Goal: Task Accomplishment & Management: Manage account settings

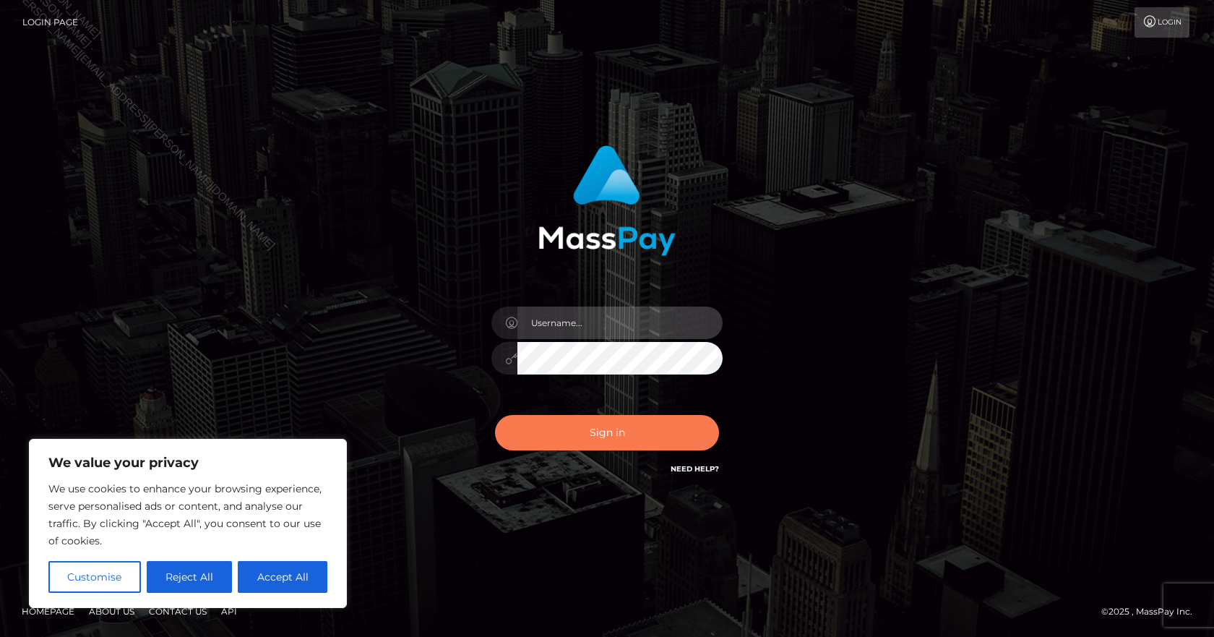
type input "[PERSON_NAME].B2Spin"
click at [646, 432] on button "Sign in" at bounding box center [607, 432] width 224 height 35
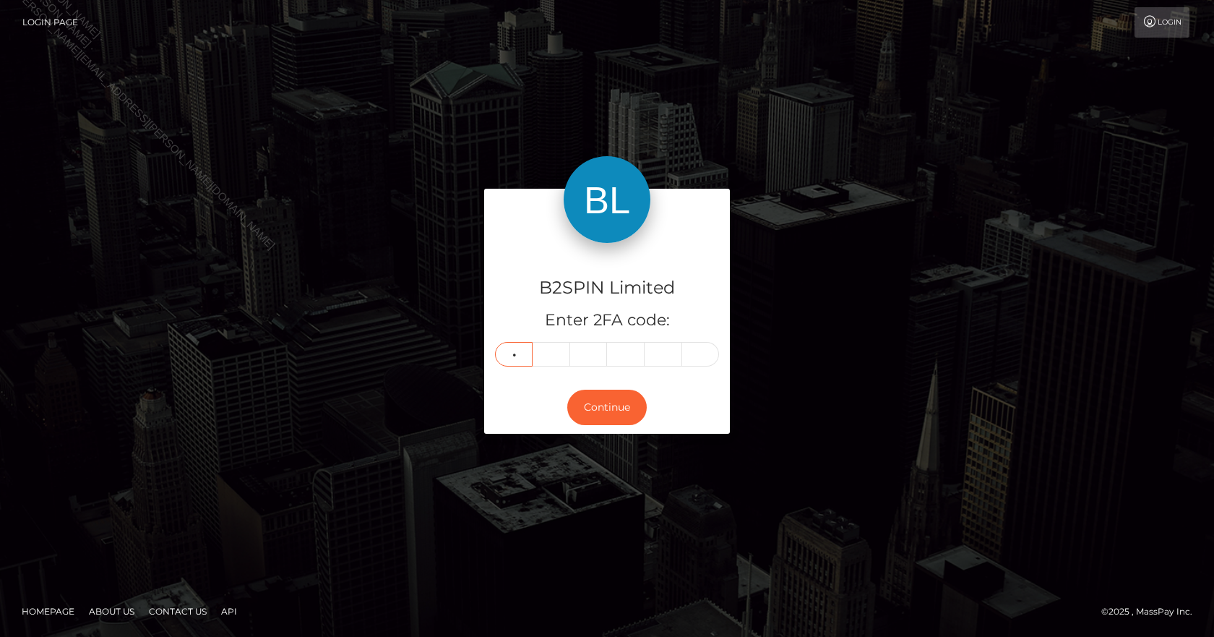
type input "9"
type input "1"
type input "9"
type input "4"
type input "6"
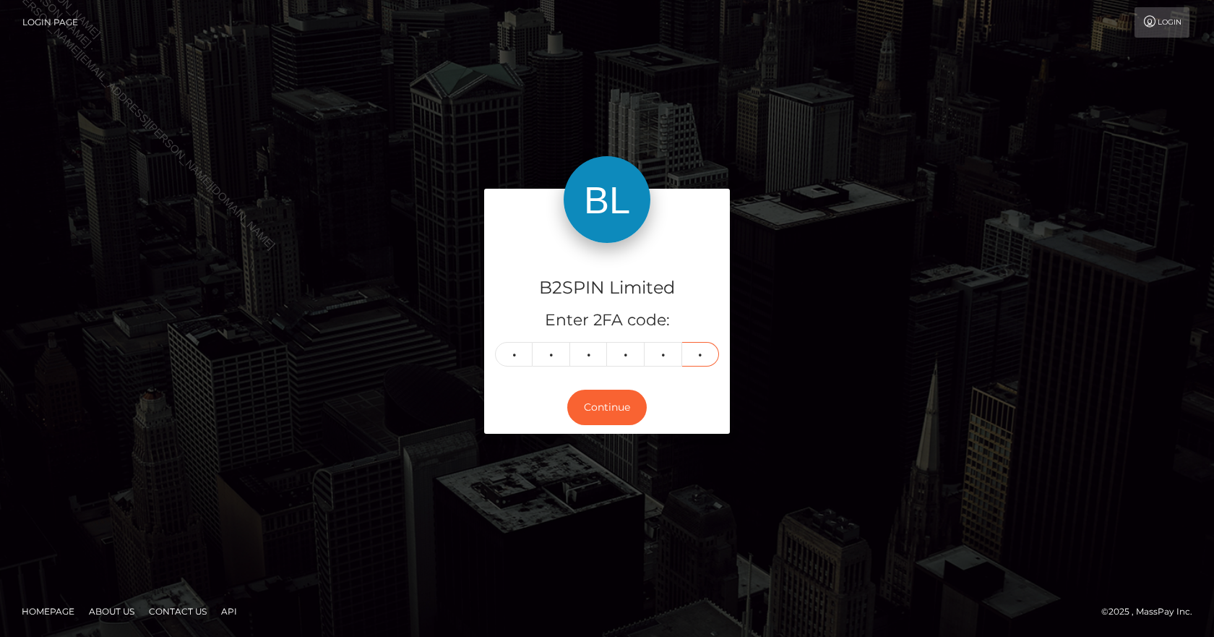
type input "7"
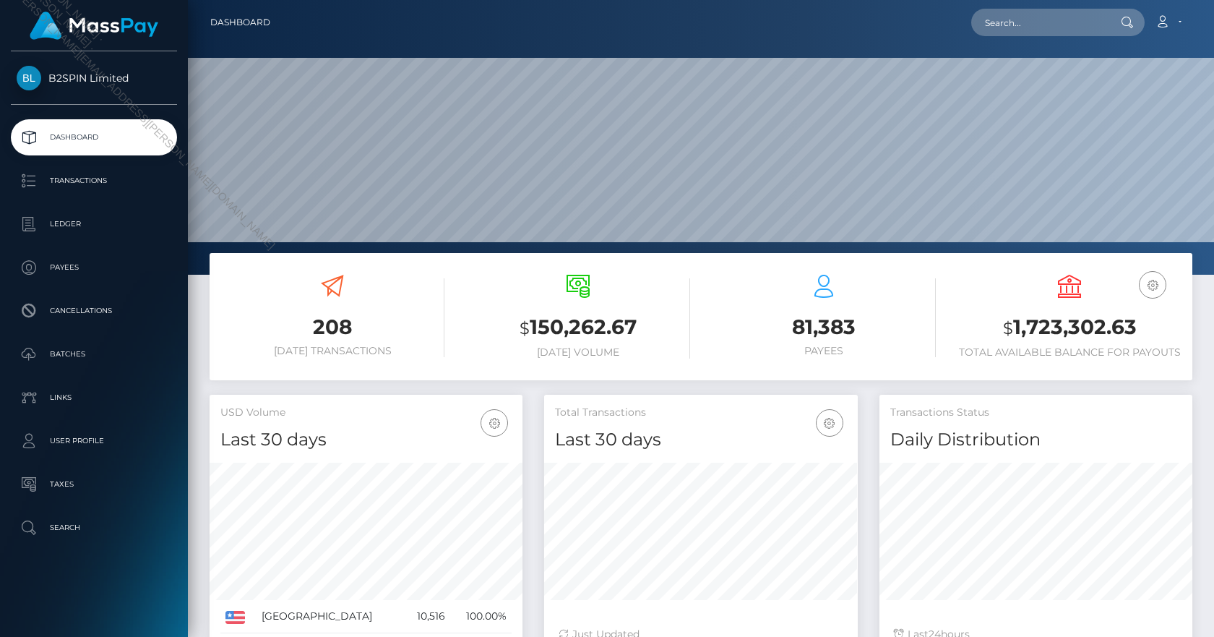
scroll to position [257, 314]
drag, startPoint x: 1141, startPoint y: 331, endPoint x: 1006, endPoint y: 325, distance: 135.3
click at [1006, 325] on h3 "$ 1,723,302.63" at bounding box center [1070, 328] width 224 height 30
copy h3 "$ 1,723,302.63"
